Goal: Find specific page/section: Find specific page/section

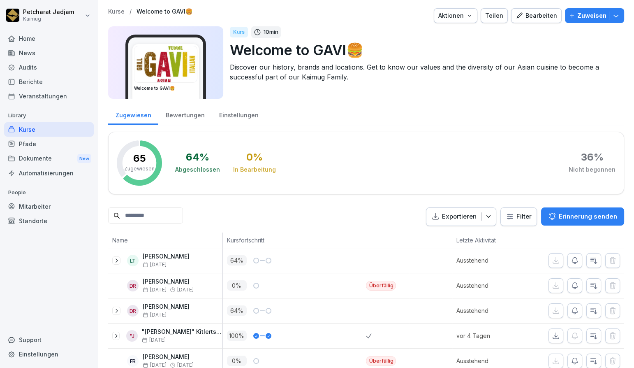
click at [34, 125] on div "Kurse" at bounding box center [49, 129] width 90 height 14
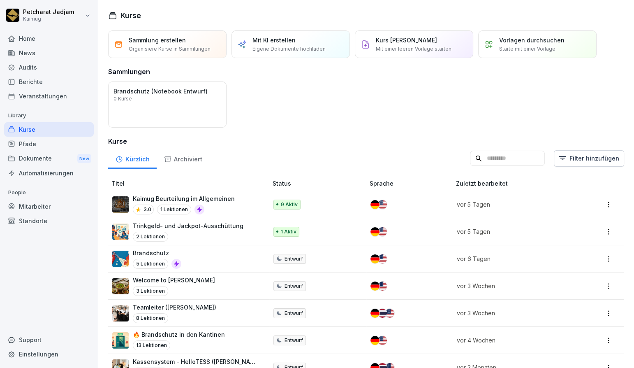
click at [480, 162] on input at bounding box center [507, 159] width 75 height 16
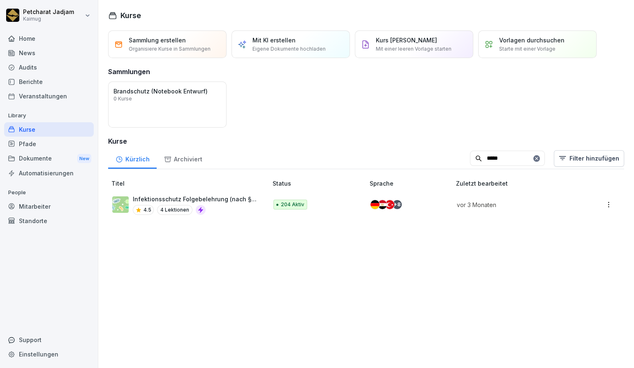
type input "*****"
click at [242, 195] on p "Infektionsschutz Folgebelehrung (nach §43 IfSG)" at bounding box center [196, 199] width 127 height 9
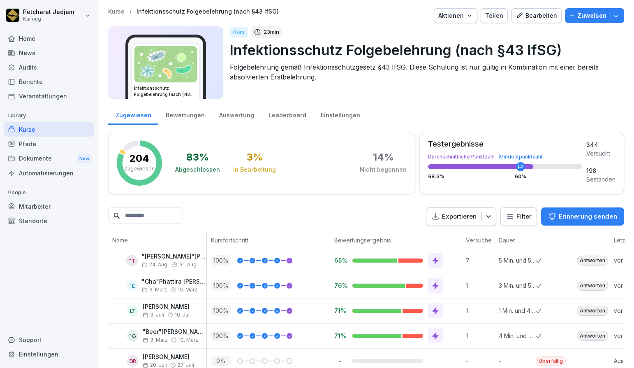
click at [511, 220] on html "Petcharat Jadjam Kaimug Home News Audits Berichte Veranstaltungen Library Kurse…" at bounding box center [317, 184] width 634 height 368
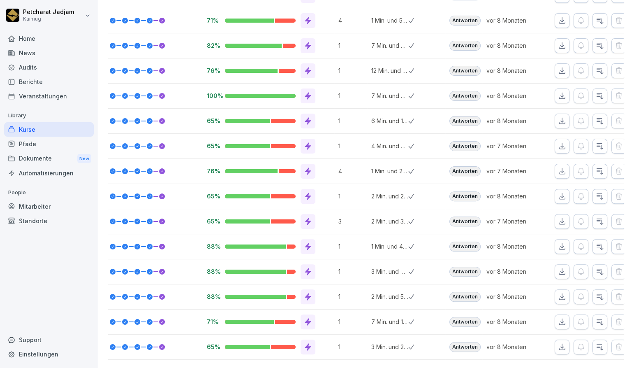
scroll to position [0, 139]
